Goal: Transaction & Acquisition: Purchase product/service

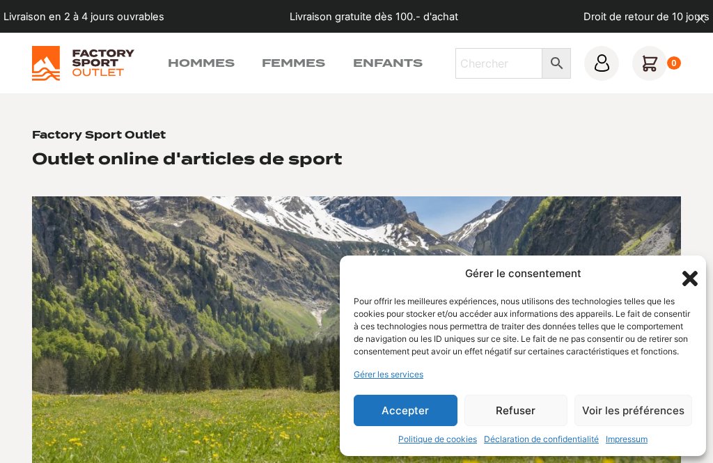
click at [417, 406] on button "Accepter" at bounding box center [406, 410] width 104 height 31
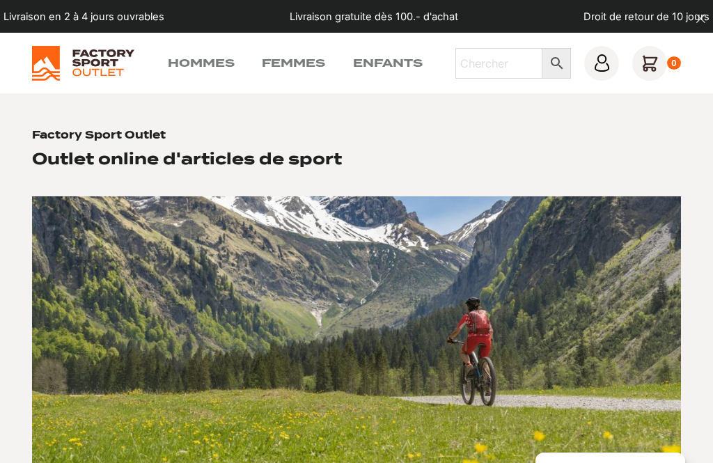
click at [284, 57] on link "Femmes" at bounding box center [293, 63] width 63 height 17
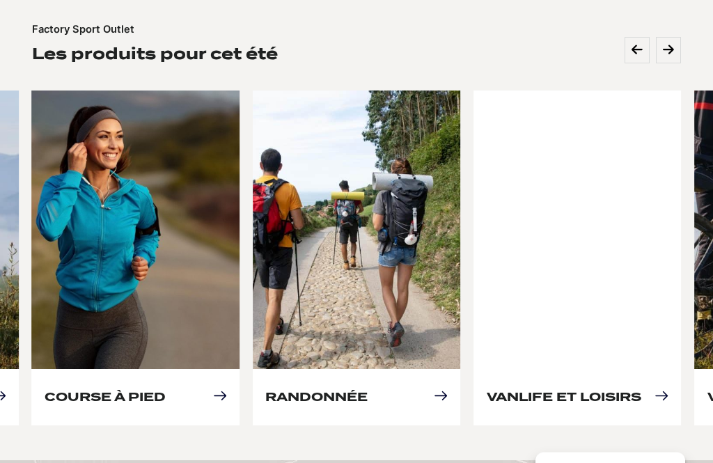
scroll to position [623, 0]
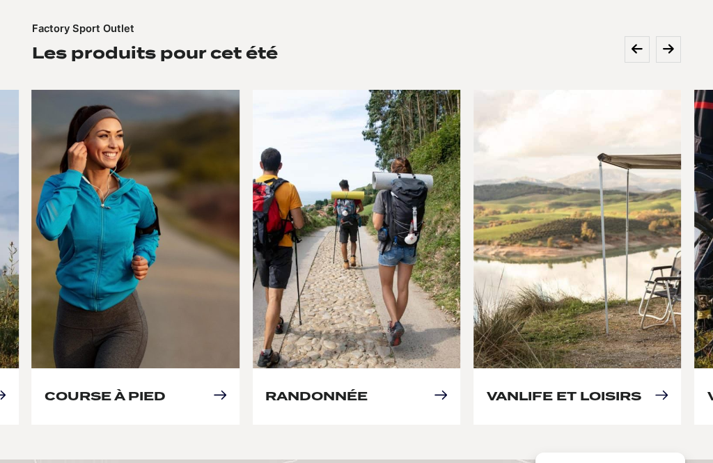
click at [88, 389] on link "Course à pied" at bounding box center [105, 396] width 121 height 15
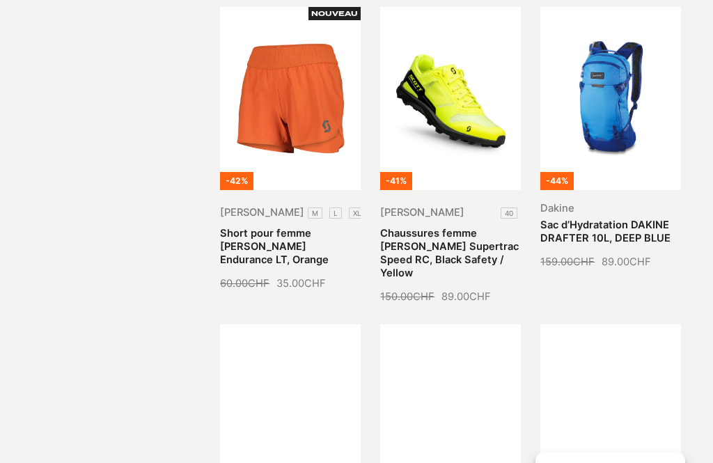
scroll to position [14, 0]
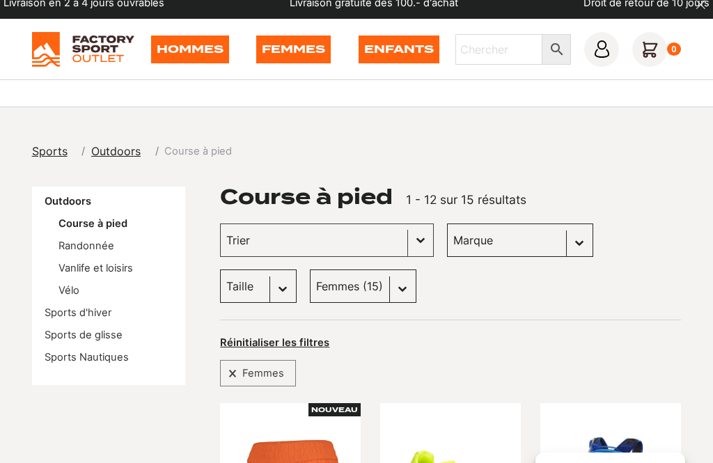
click at [408, 240] on button "Basculer la liste" at bounding box center [420, 240] width 25 height 32
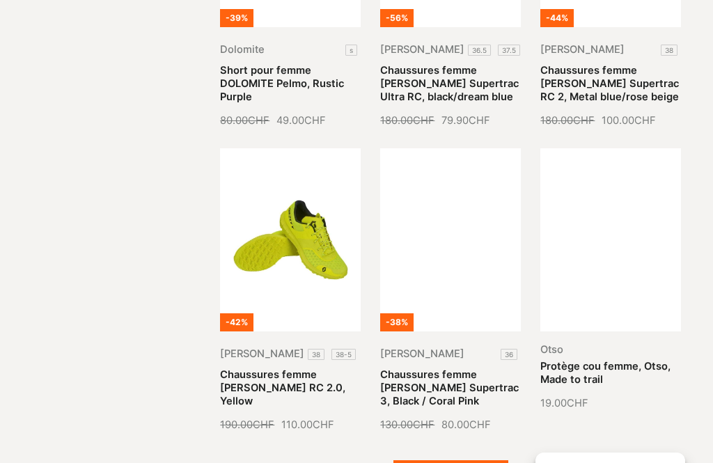
scroll to position [1214, 0]
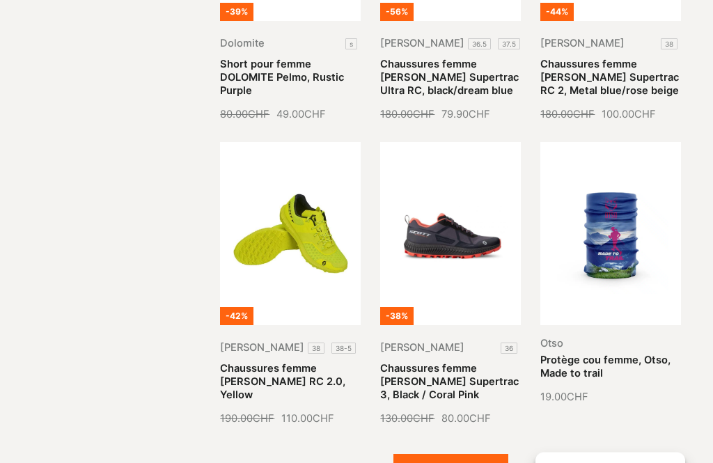
click at [455, 455] on button "Voir plus (3)" at bounding box center [451, 472] width 115 height 35
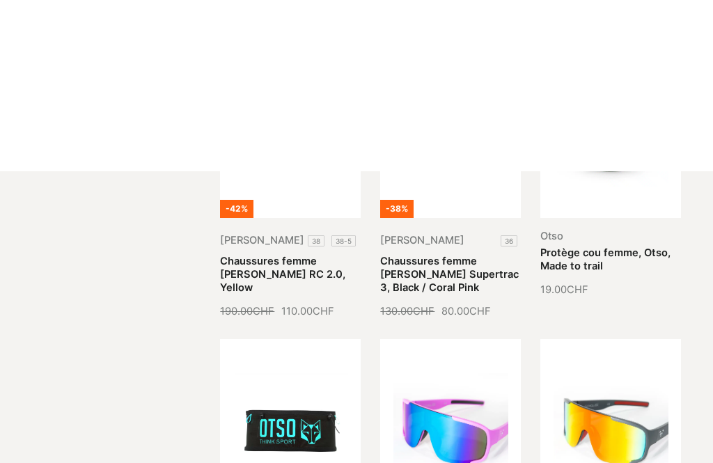
scroll to position [1022, 0]
